Goal: Use online tool/utility: Utilize a website feature to perform a specific function

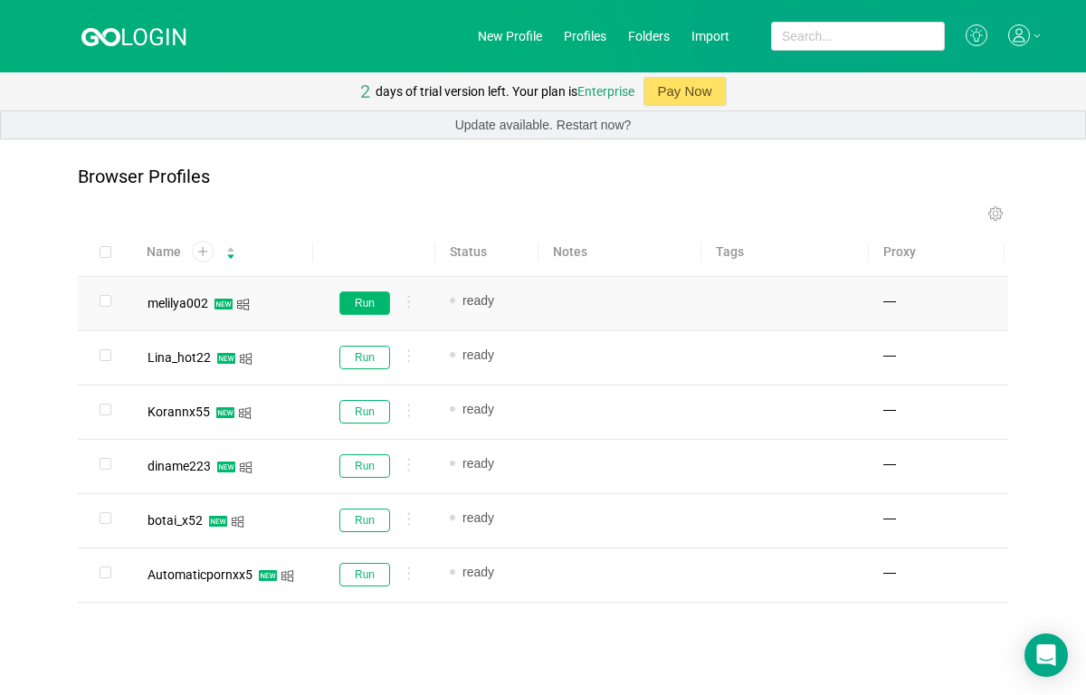
click at [367, 293] on button "Run" at bounding box center [364, 303] width 51 height 24
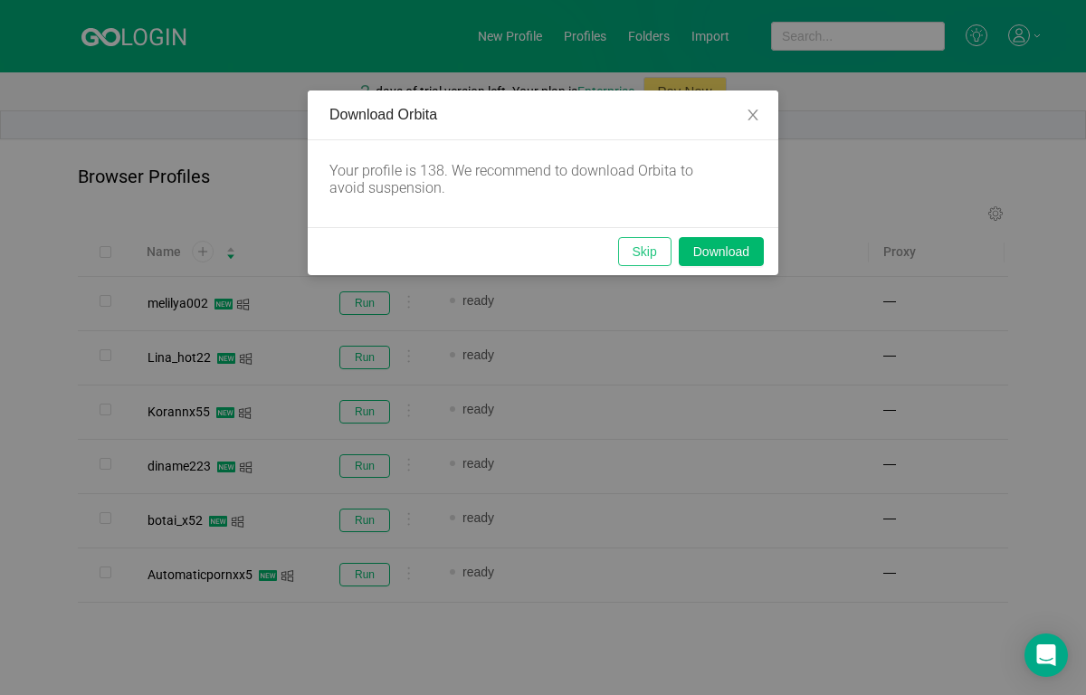
click at [633, 246] on button "Skip" at bounding box center [644, 251] width 53 height 29
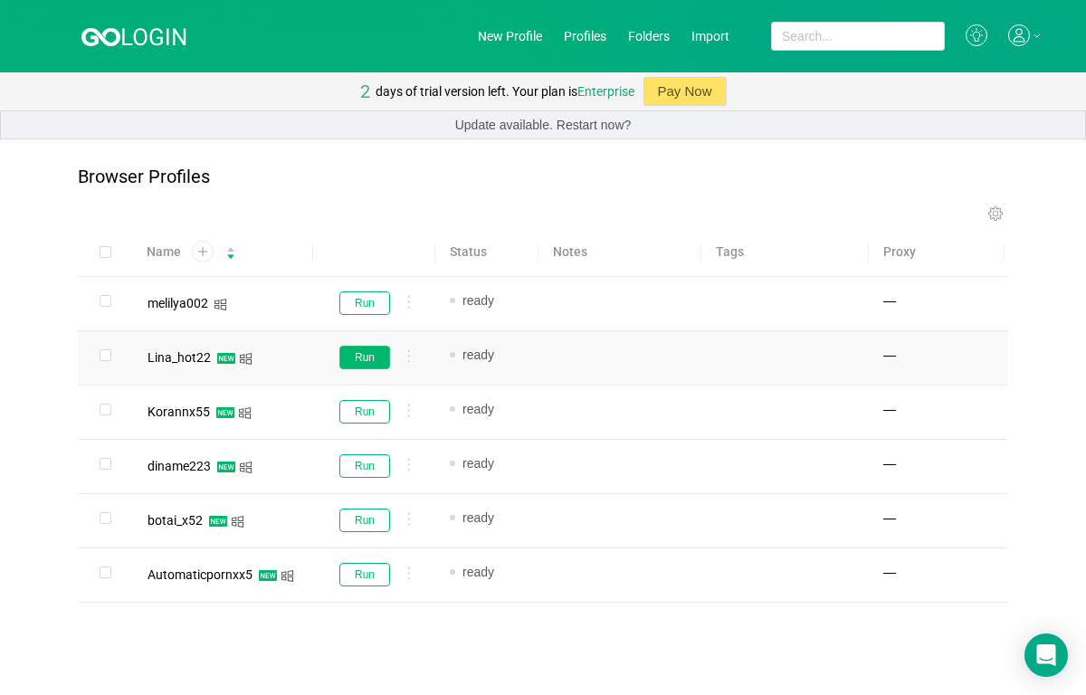
click at [362, 348] on button "Run" at bounding box center [364, 358] width 51 height 24
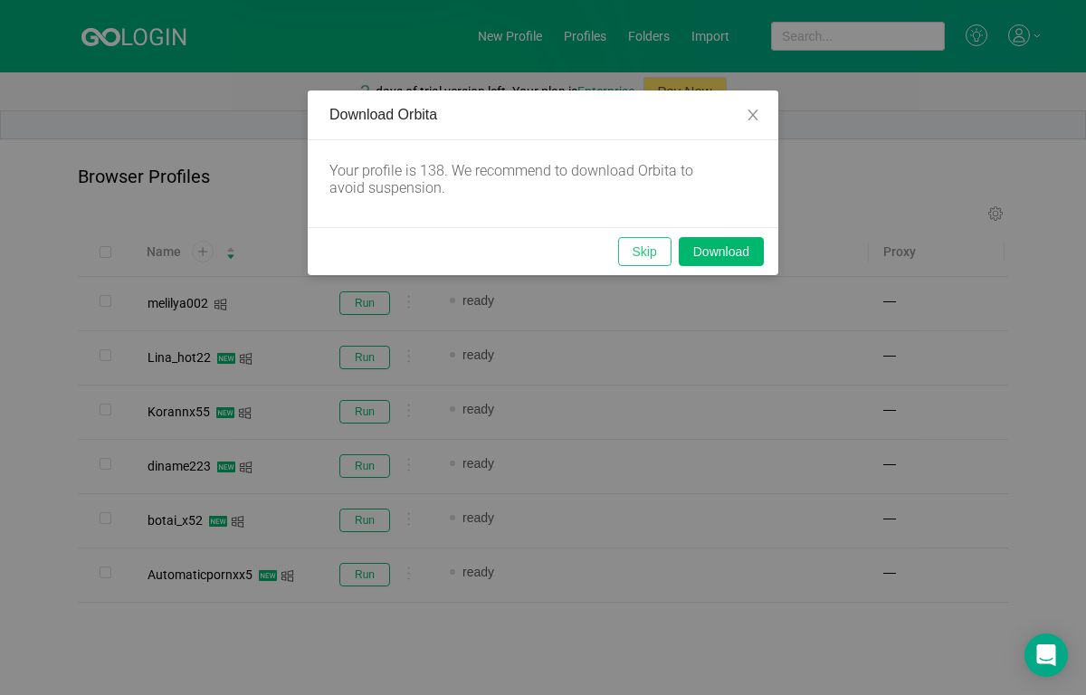
click at [645, 247] on button "Skip" at bounding box center [644, 251] width 53 height 29
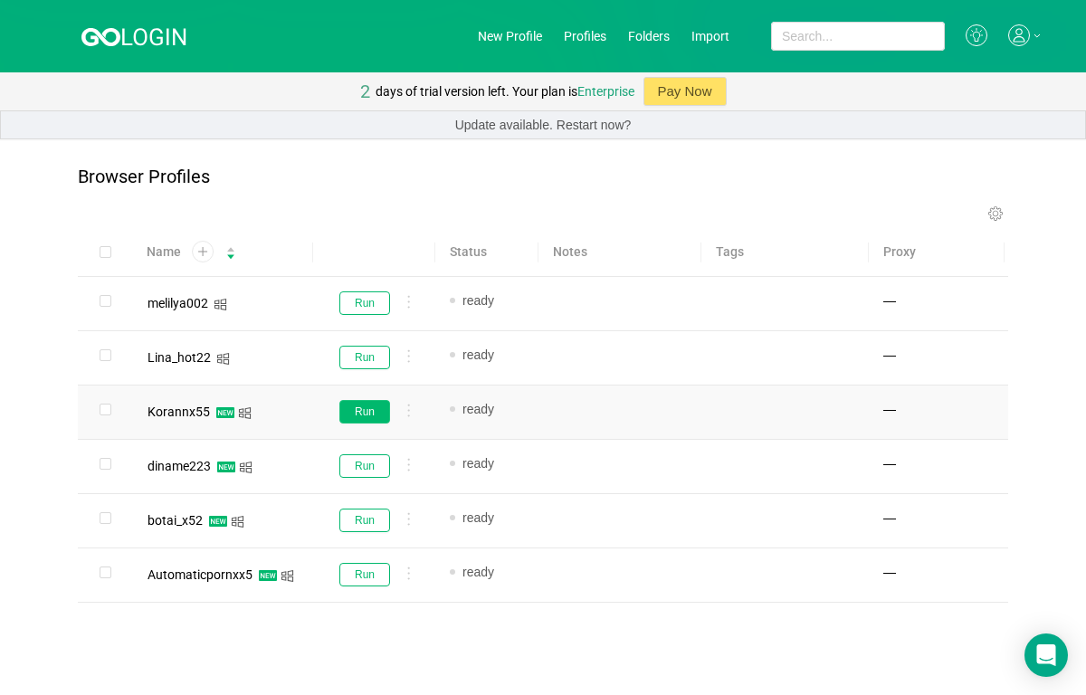
click at [339, 406] on button "Run" at bounding box center [364, 412] width 51 height 24
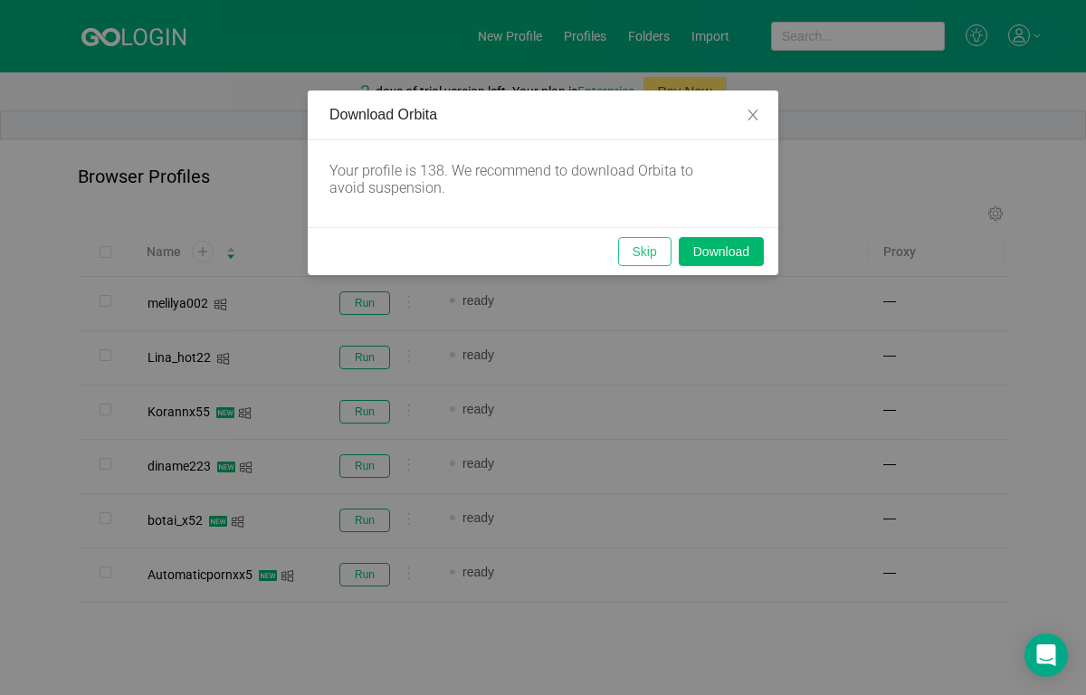
click at [658, 257] on button "Skip" at bounding box center [644, 251] width 53 height 29
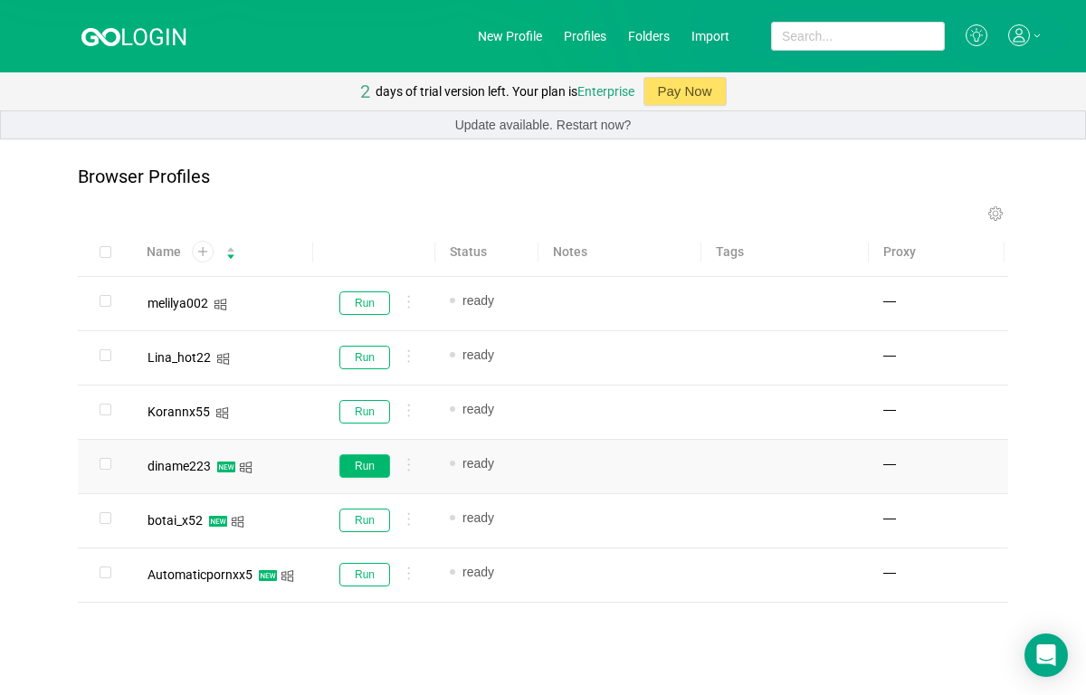
click at [366, 454] on button "Run" at bounding box center [364, 466] width 51 height 24
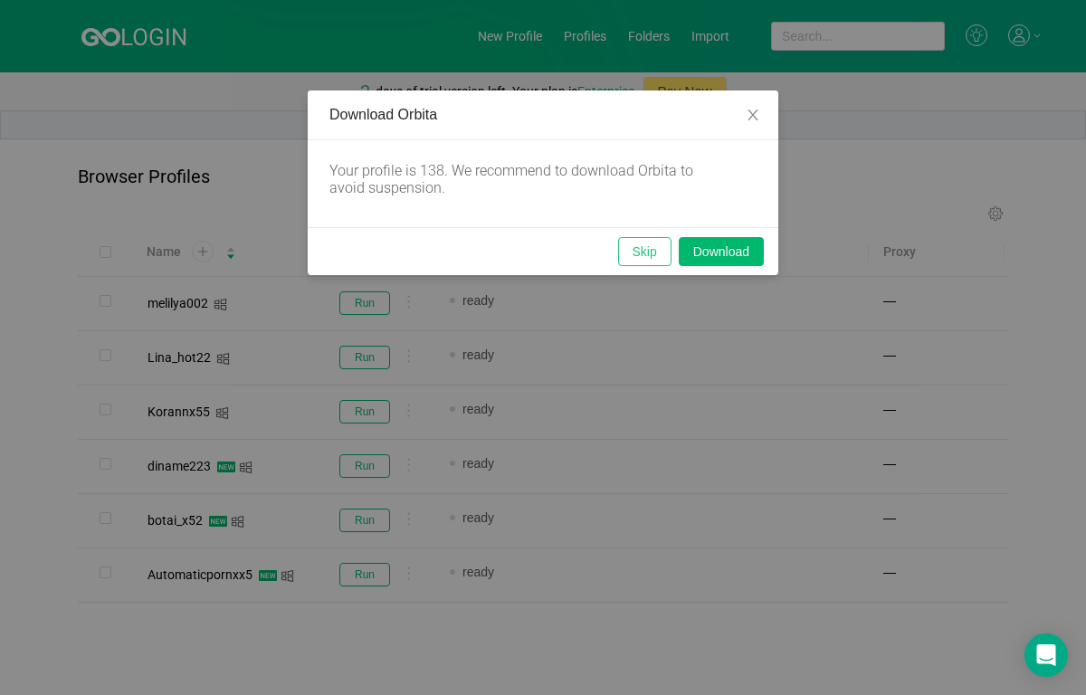
click at [648, 261] on button "Skip" at bounding box center [644, 251] width 53 height 29
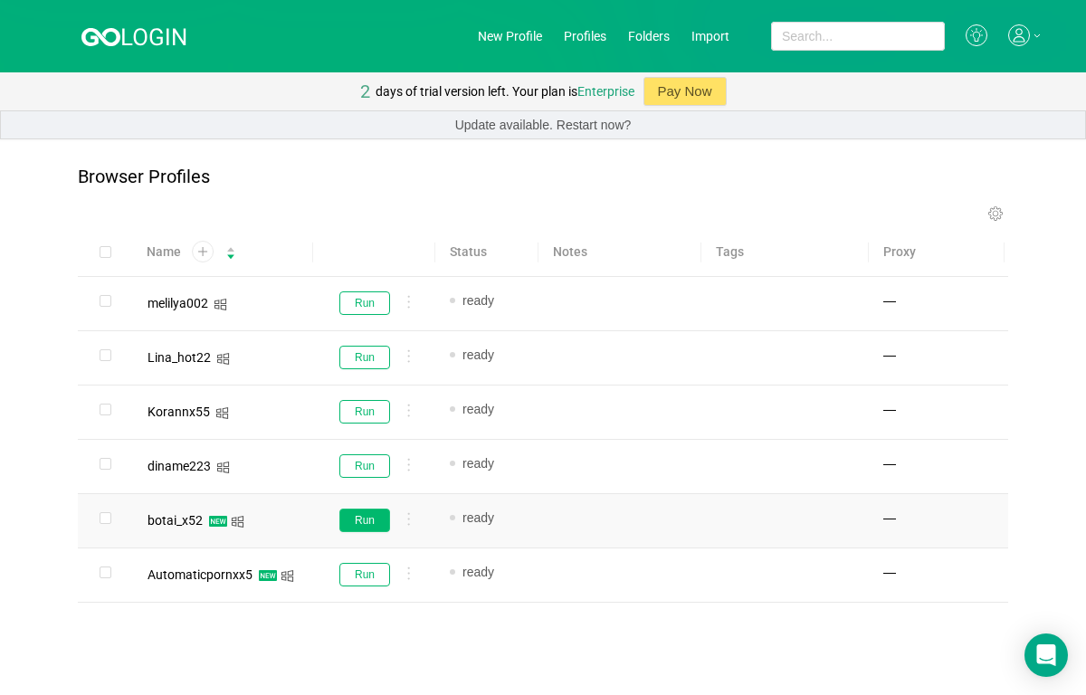
click at [371, 511] on button "Run" at bounding box center [364, 521] width 51 height 24
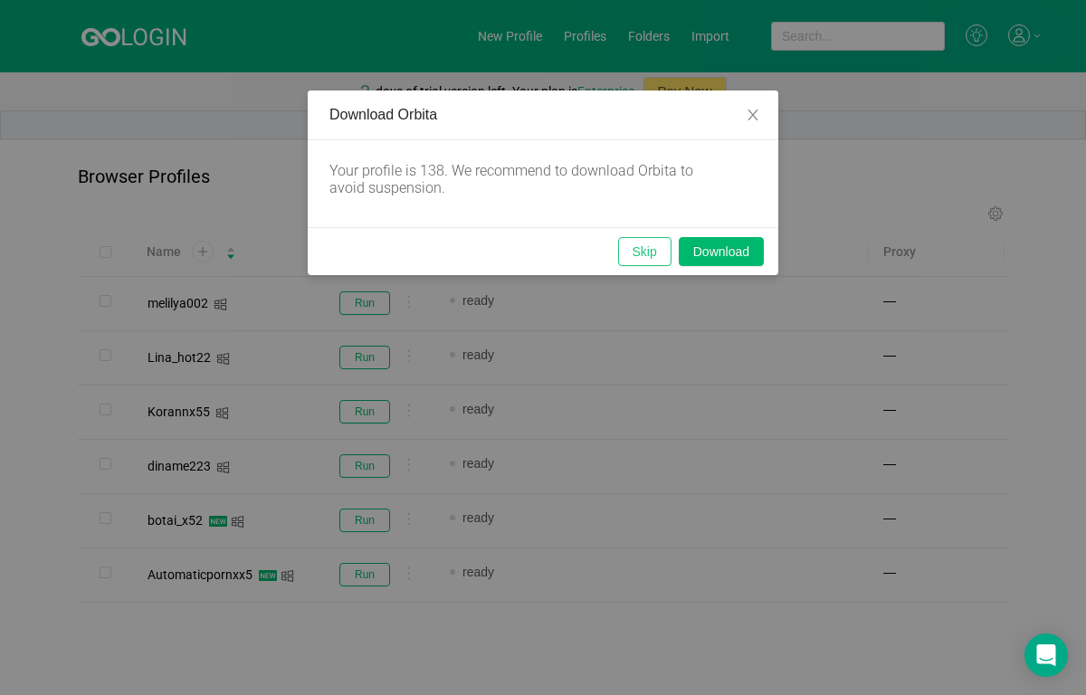
click at [640, 247] on button "Skip" at bounding box center [644, 251] width 53 height 29
